Goal: Transaction & Acquisition: Download file/media

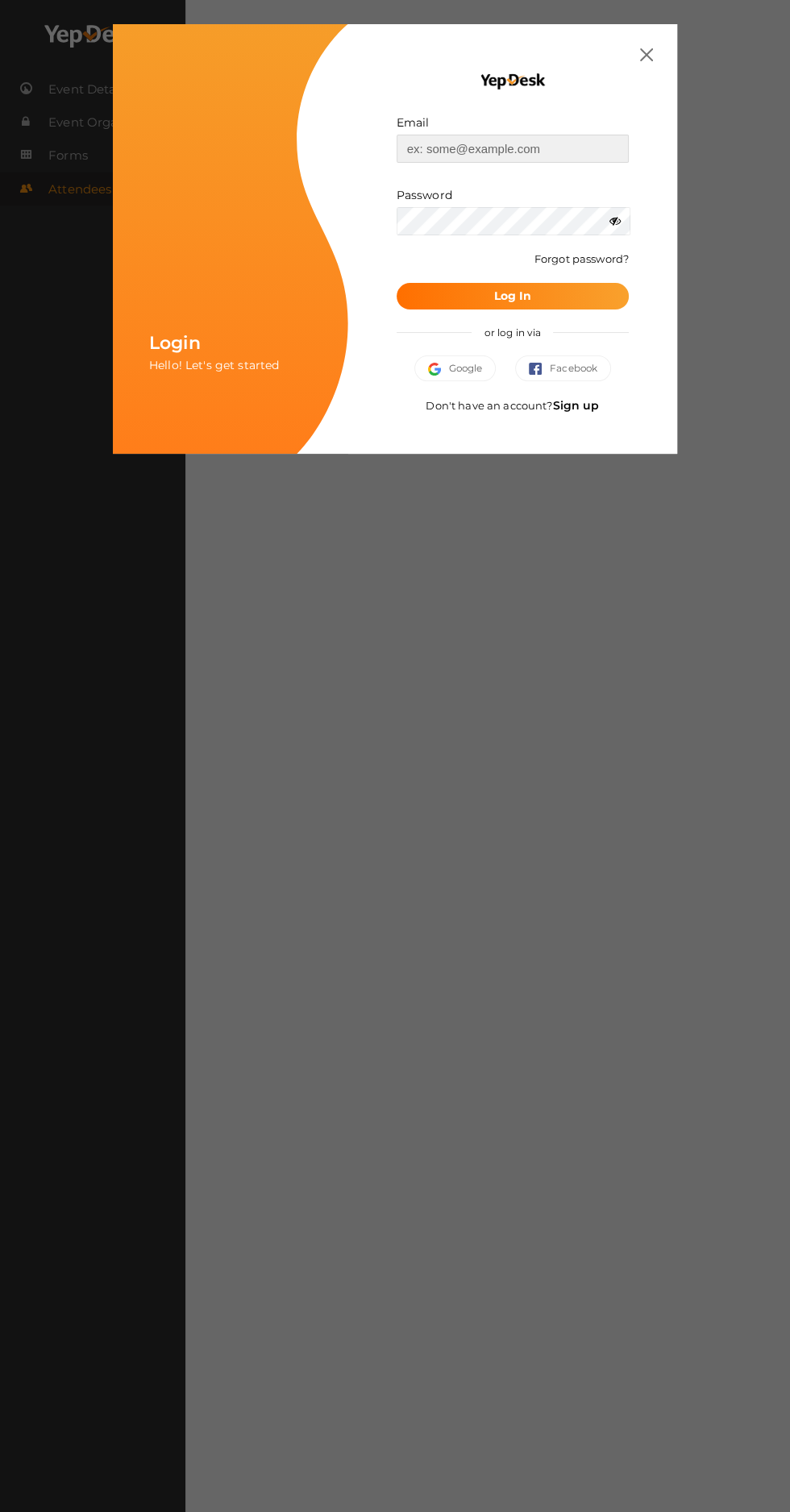
click at [434, 141] on input "text" at bounding box center [512, 148] width 232 height 28
type input "[EMAIL_ADDRESS][DOMAIN_NAME]"
click at [396, 283] on button "Log In" at bounding box center [512, 296] width 232 height 27
click at [417, 299] on button "Log In" at bounding box center [512, 296] width 232 height 27
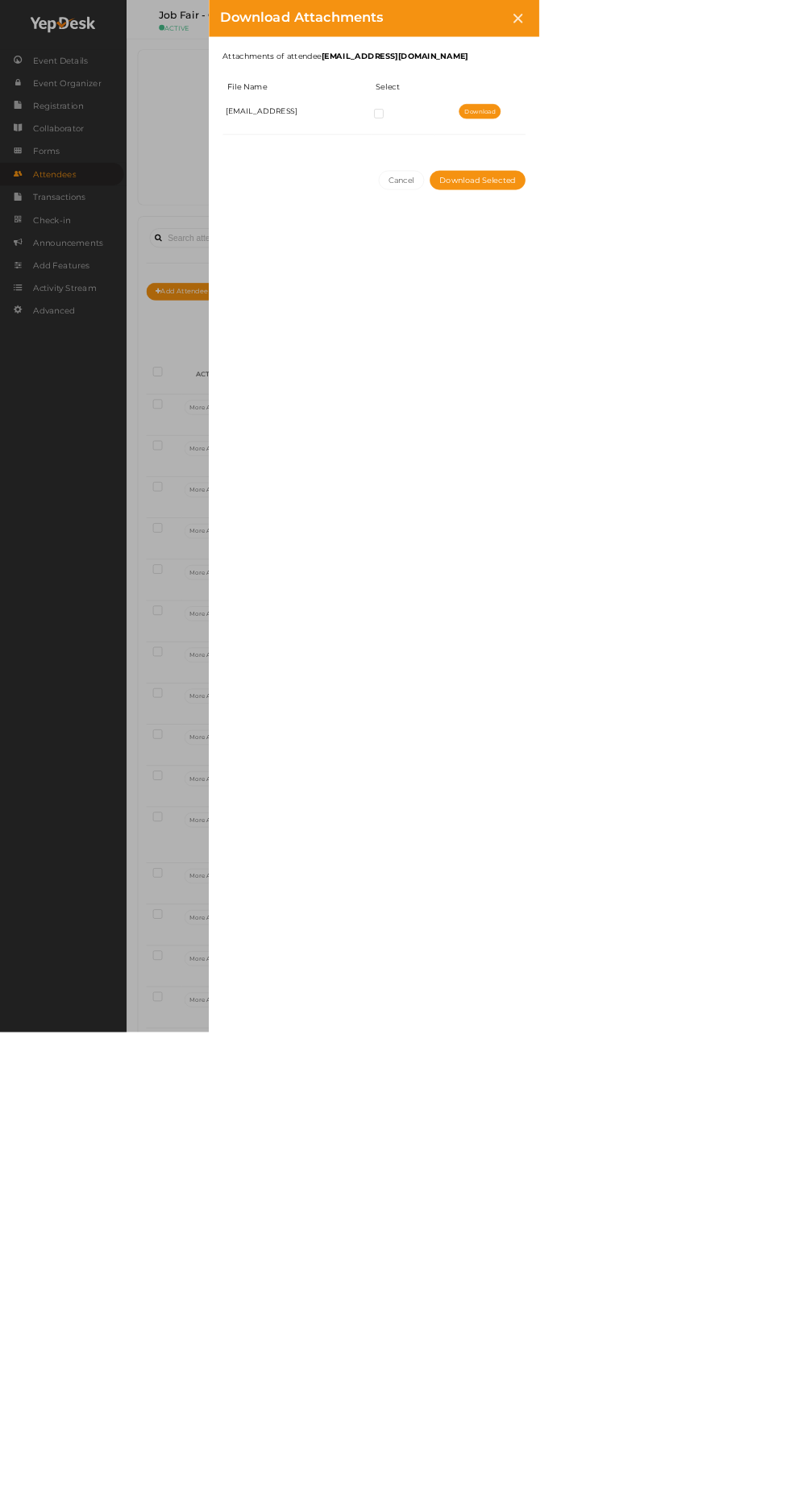
click at [622, 263] on button "Cancel" at bounding box center [588, 264] width 68 height 28
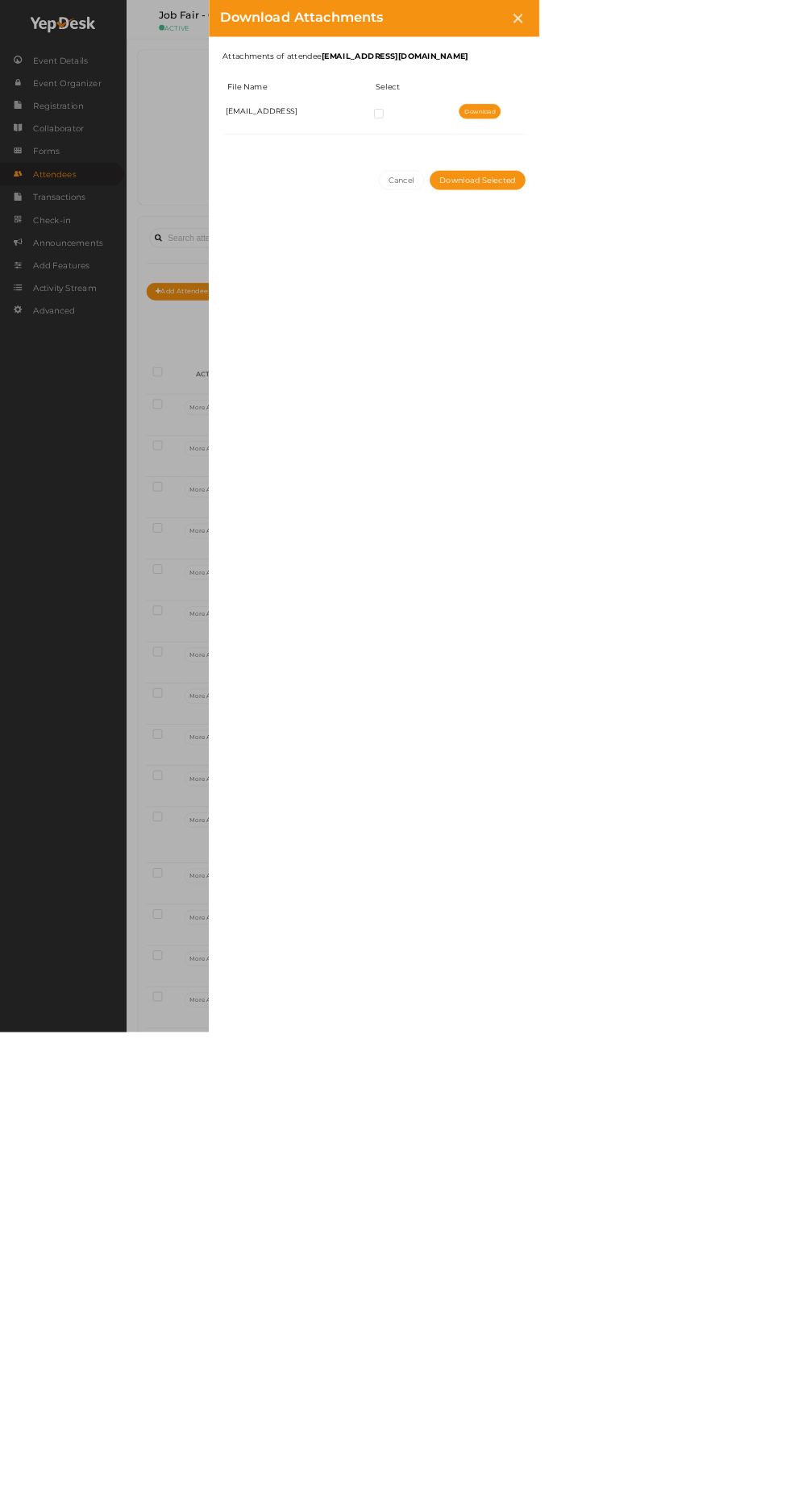
click at [622, 273] on button "Cancel" at bounding box center [588, 264] width 68 height 28
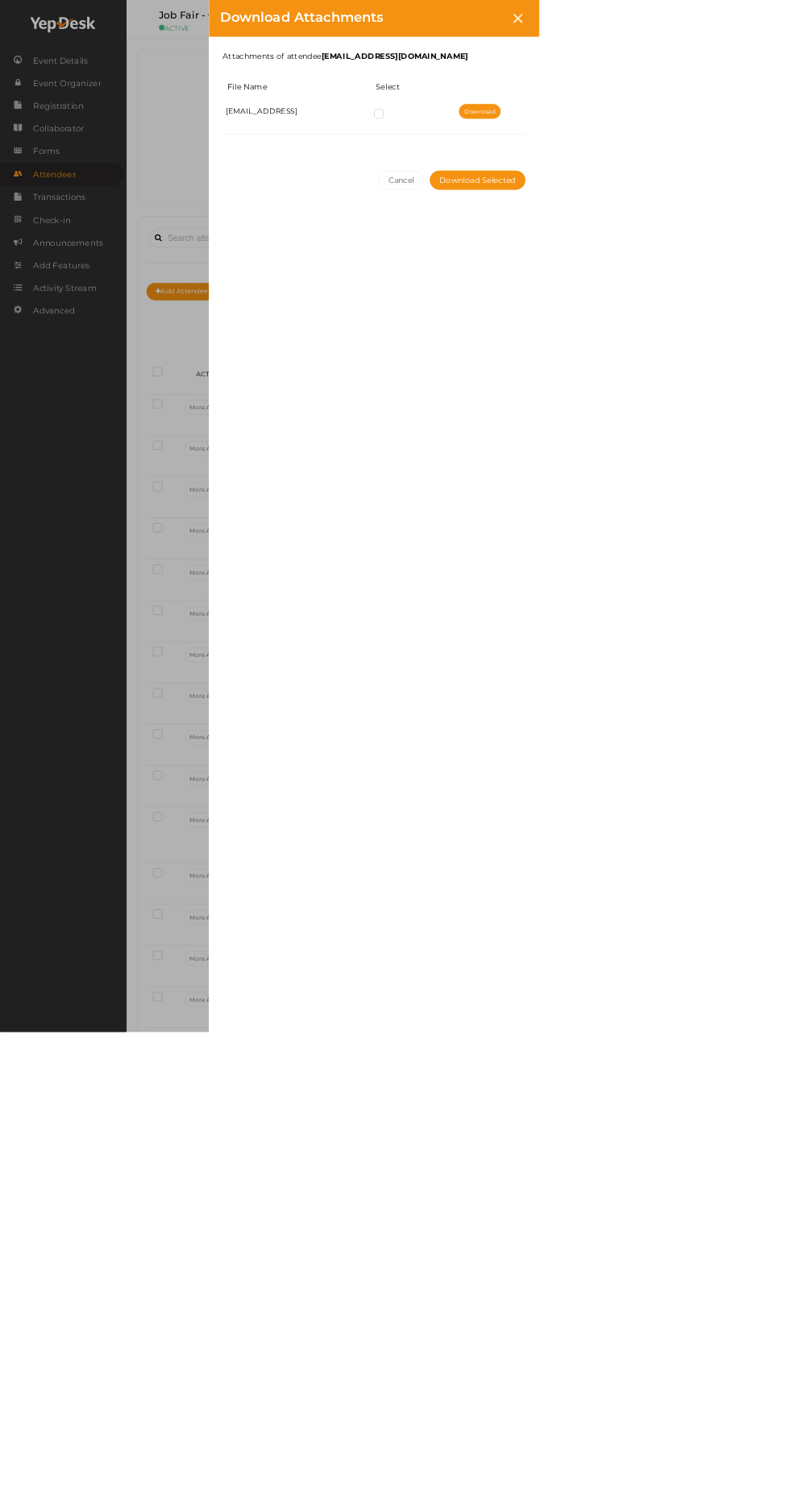
click at [622, 265] on button "Cancel" at bounding box center [588, 264] width 68 height 28
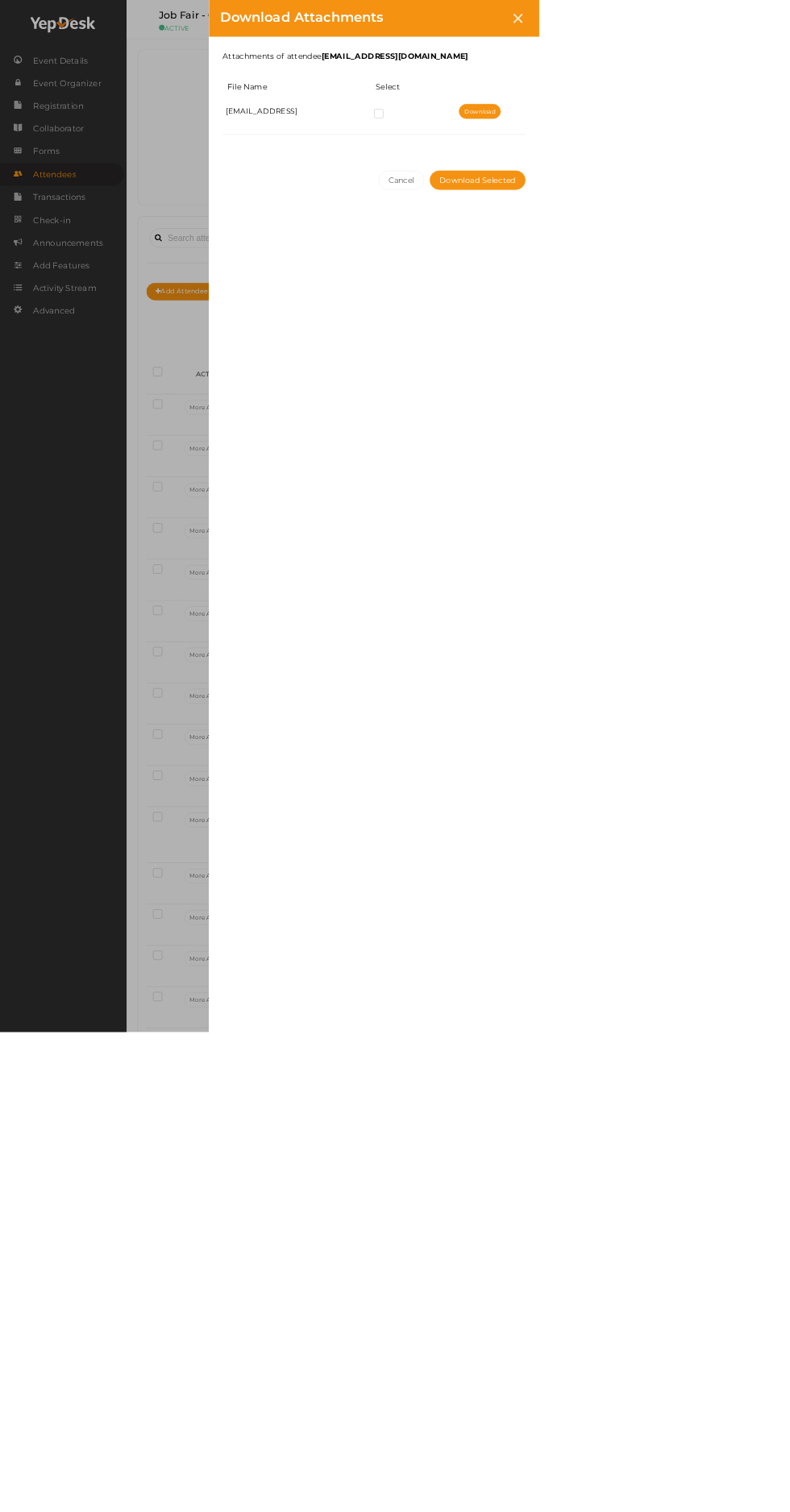
click at [622, 270] on button "Cancel" at bounding box center [588, 264] width 68 height 28
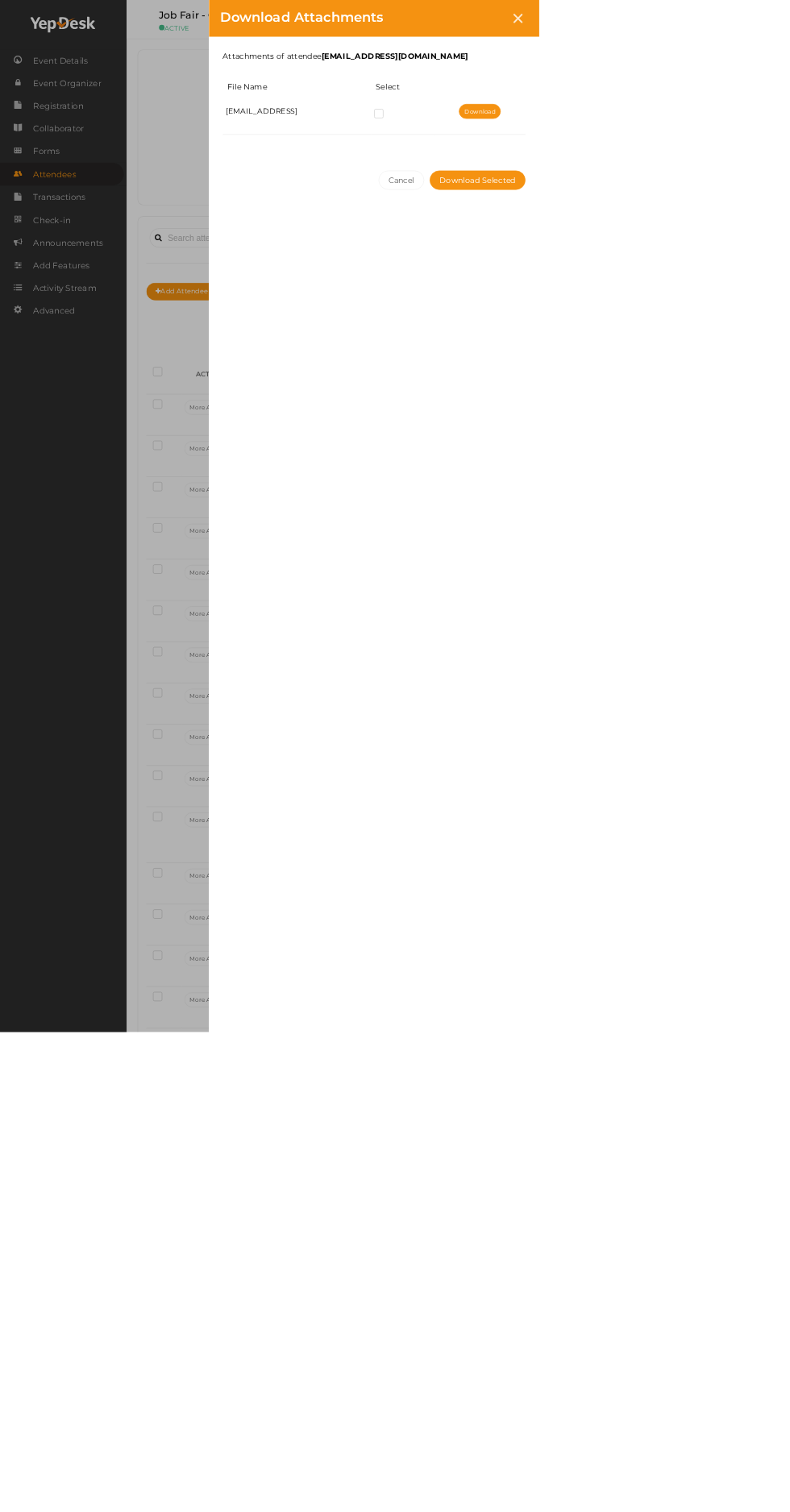
click at [622, 263] on button "Cancel" at bounding box center [588, 264] width 68 height 28
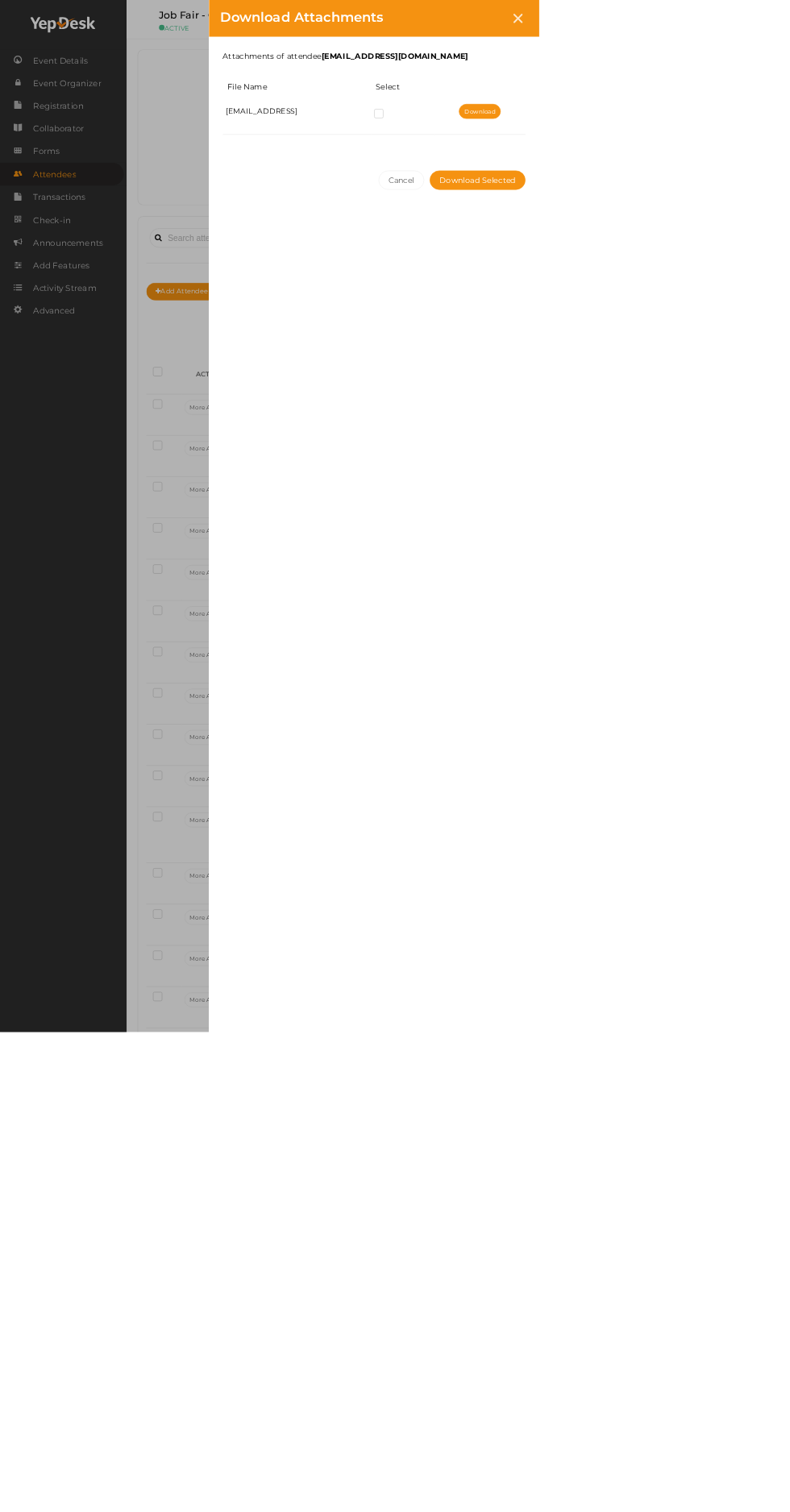
click at [622, 264] on button "Cancel" at bounding box center [588, 264] width 68 height 28
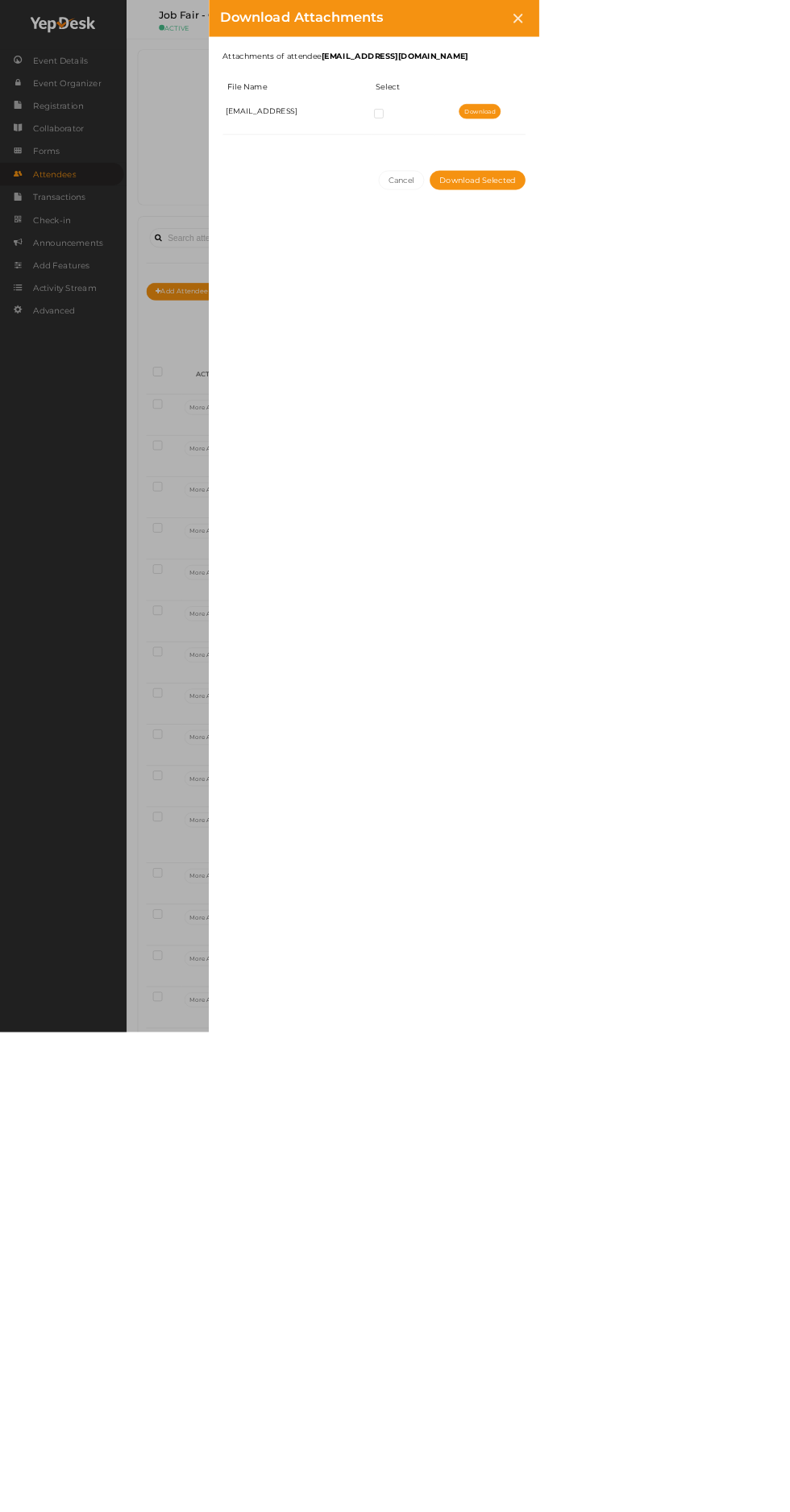
click at [770, 263] on button "Download Selected" at bounding box center [700, 264] width 140 height 28
click at [568, 166] on label at bounding box center [558, 169] width 20 height 16
click at [532, 164] on input "checkbox" at bounding box center [532, 164] width 0 height 0
click at [734, 161] on link "Download" at bounding box center [703, 163] width 61 height 22
